Goal: Task Accomplishment & Management: Use online tool/utility

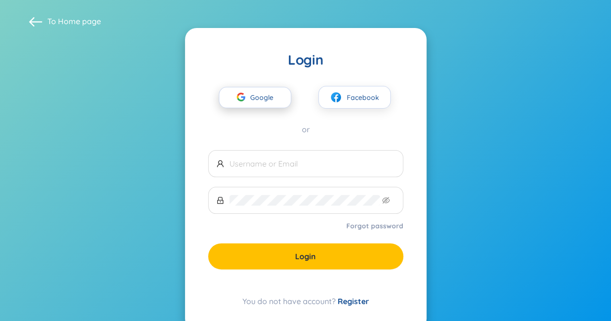
click at [266, 95] on span "Google" at bounding box center [264, 97] width 28 height 20
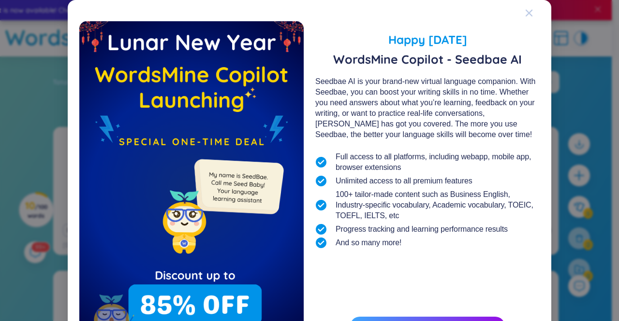
click at [525, 7] on div "Close" at bounding box center [529, 13] width 8 height 26
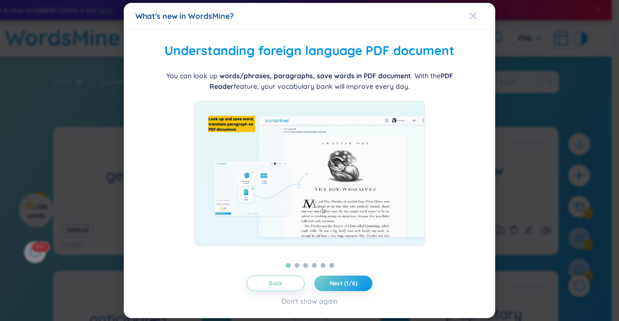
click at [475, 18] on icon "Close" at bounding box center [472, 15] width 7 height 7
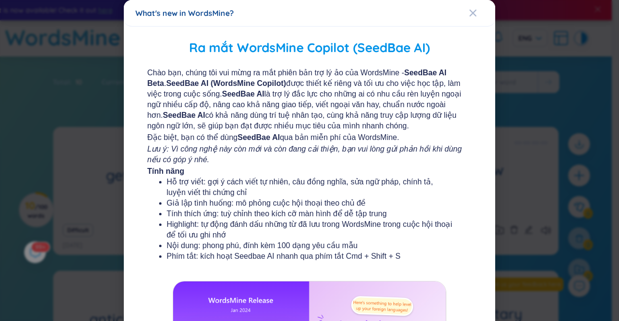
click at [475, 18] on span "Close" at bounding box center [482, 13] width 26 height 26
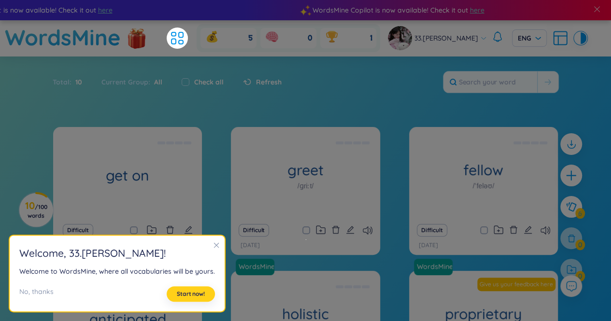
click at [190, 295] on span "Start now!" at bounding box center [191, 294] width 28 height 8
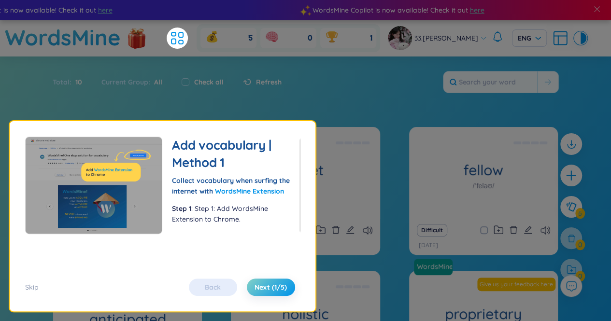
click at [222, 286] on div "Back Next (1/5)" at bounding box center [242, 287] width 116 height 17
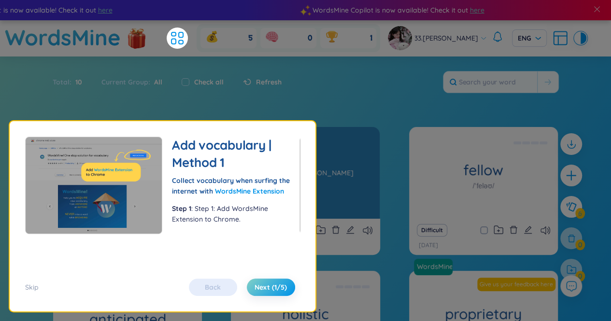
click at [372, 183] on div "greet /ɡriːt/ Chào mừng, hoan hô" at bounding box center [305, 173] width 149 height 92
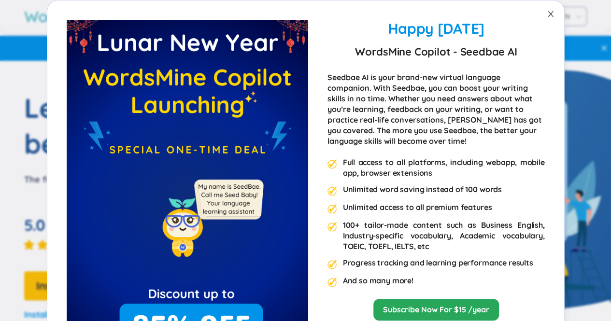
click at [543, 19] on span "Close" at bounding box center [550, 13] width 27 height 27
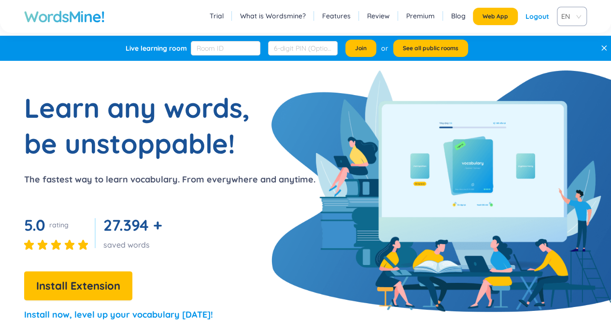
click at [529, 19] on div "Logout" at bounding box center [538, 16] width 24 height 17
click at [541, 15] on link "Login" at bounding box center [541, 16] width 18 height 17
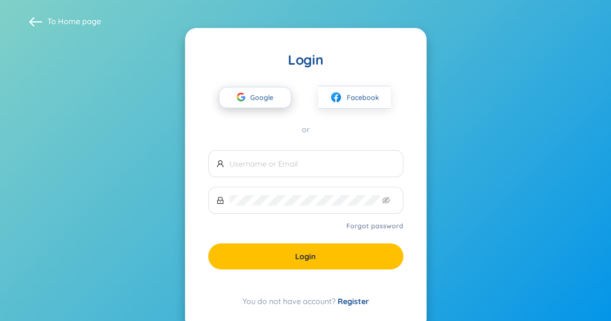
click at [282, 98] on button "Google" at bounding box center [255, 97] width 72 height 21
